Goal: Check status

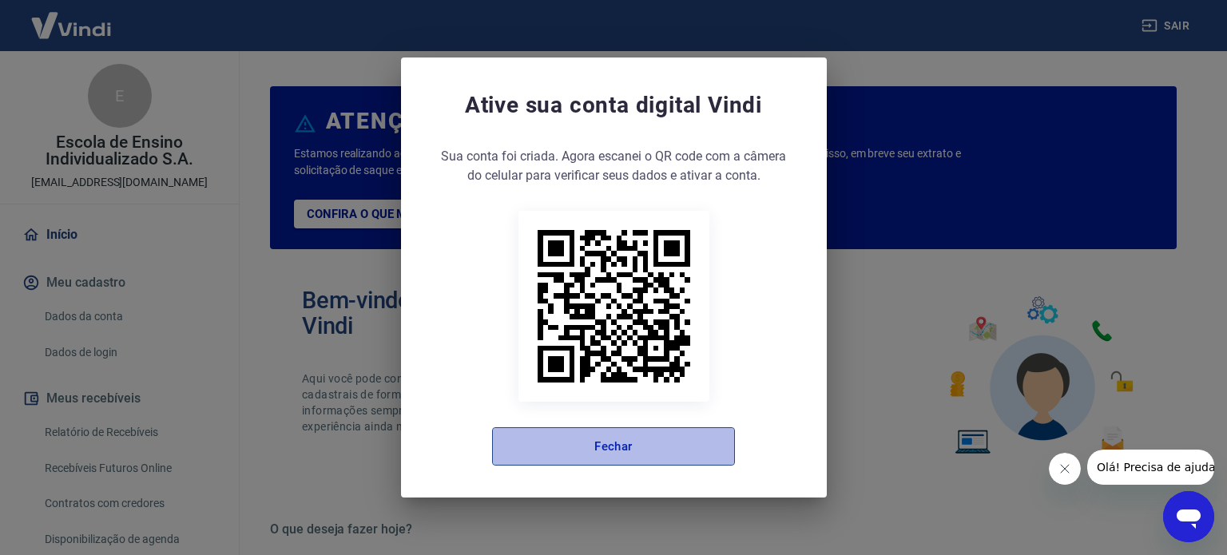
click at [668, 460] on button "Fechar" at bounding box center [613, 446] width 243 height 38
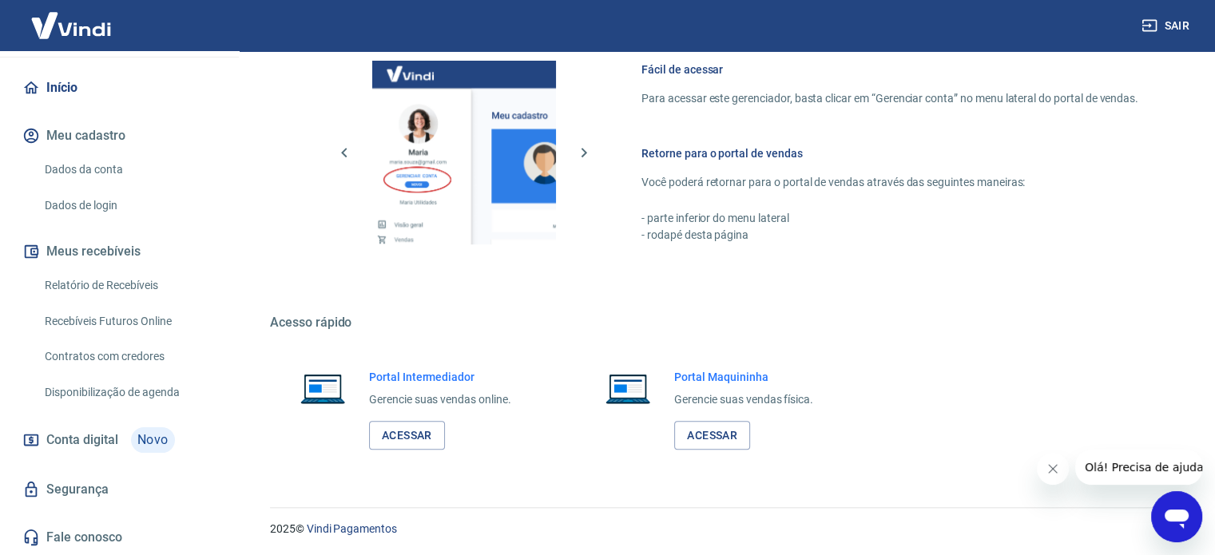
scroll to position [872, 0]
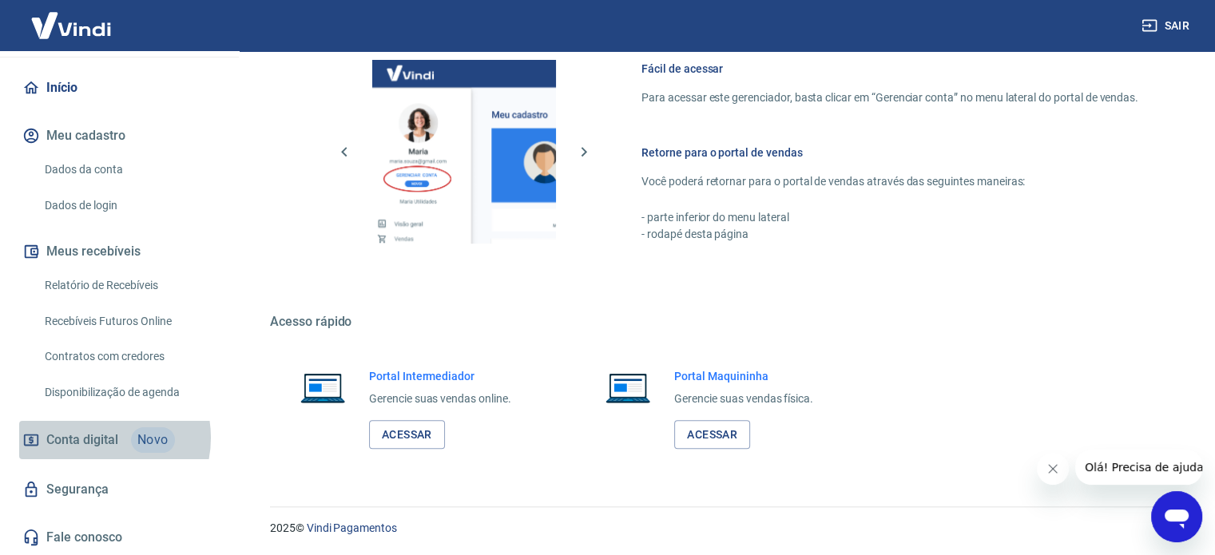
click at [97, 438] on span "Conta digital" at bounding box center [82, 440] width 72 height 22
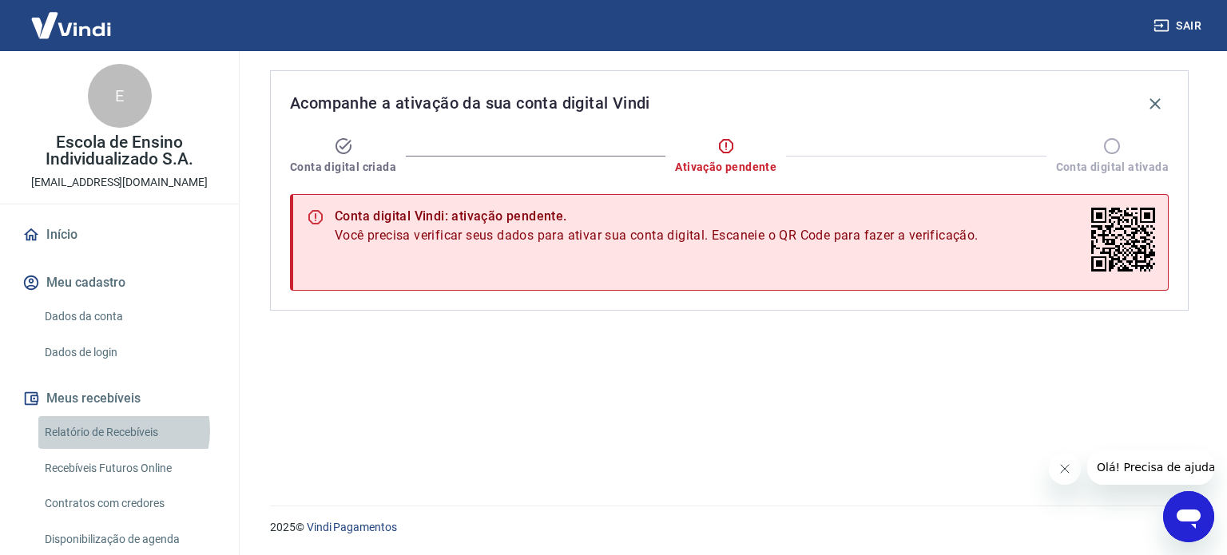
click at [116, 431] on link "Relatório de Recebíveis" at bounding box center [128, 432] width 181 height 33
